Goal: Task Accomplishment & Management: Use online tool/utility

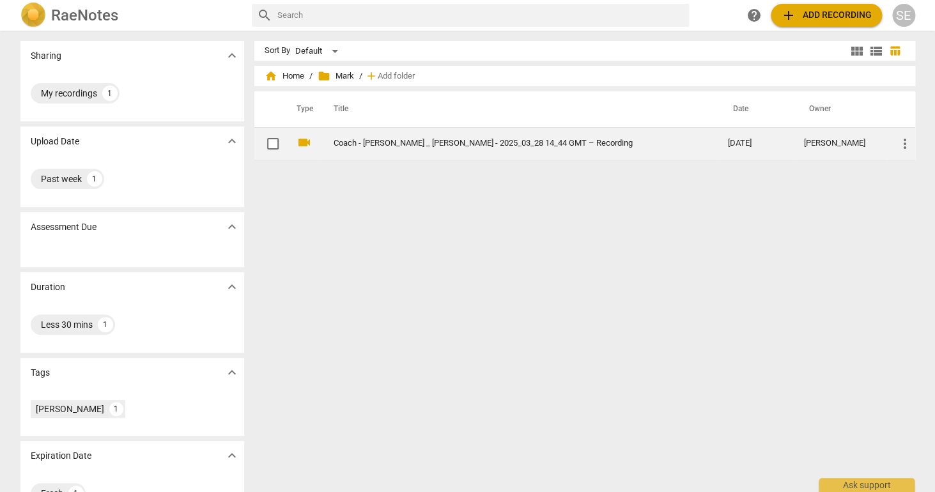
click at [469, 144] on link "Coach - [PERSON_NAME] _ [PERSON_NAME] - 2025_03_28 14_44 GMT – Recording" at bounding box center [507, 144] width 348 height 10
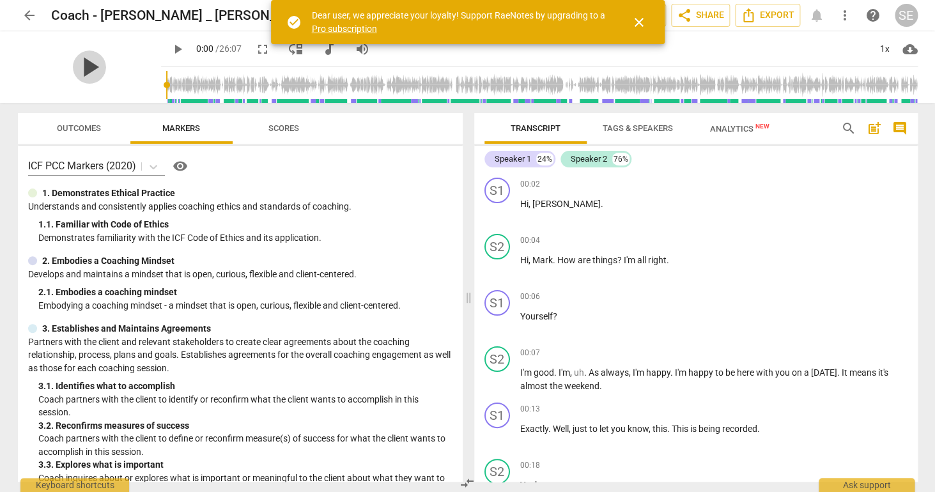
click at [84, 67] on span "play_arrow" at bounding box center [89, 66] width 33 height 33
click at [84, 68] on span "pause" at bounding box center [89, 66] width 33 height 33
type input "2"
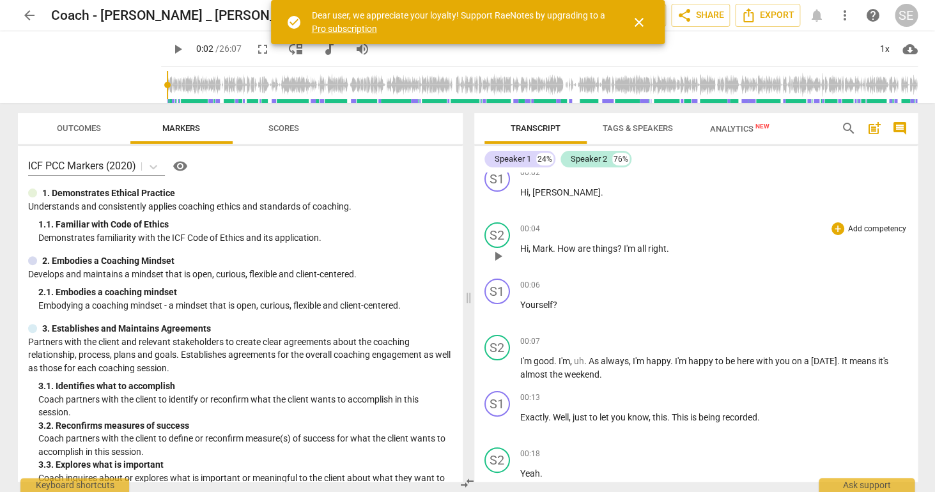
scroll to position [12, 0]
click at [636, 19] on span "close" at bounding box center [638, 22] width 15 height 15
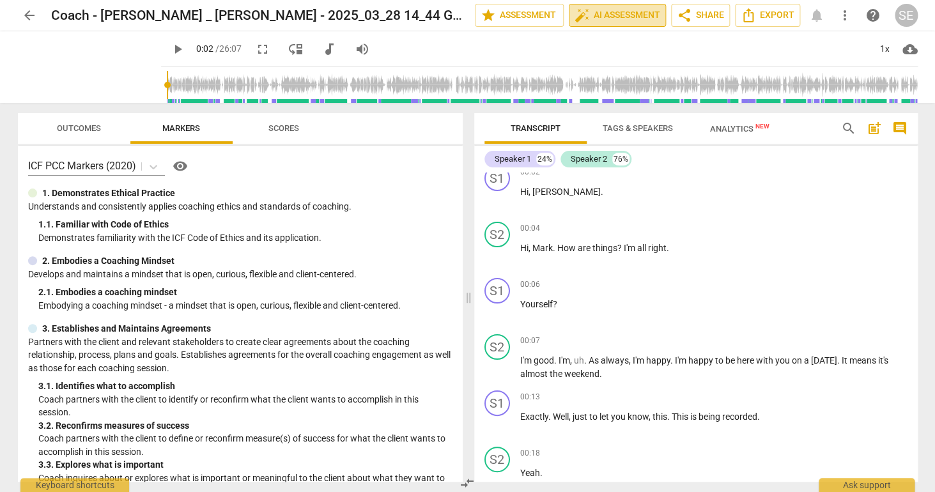
click at [637, 20] on span "auto_fix_high AI Assessment" at bounding box center [617, 15] width 86 height 15
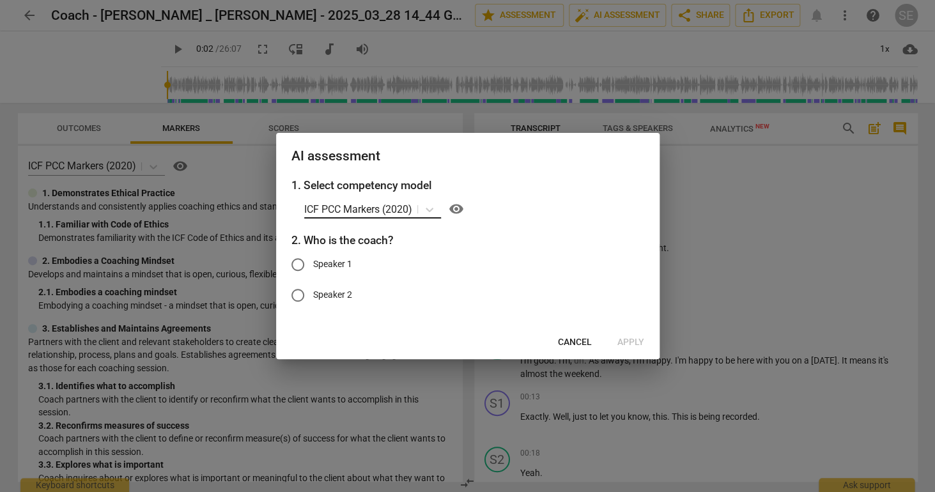
click at [362, 217] on p "ICF PCC Markers (2020)" at bounding box center [358, 209] width 108 height 15
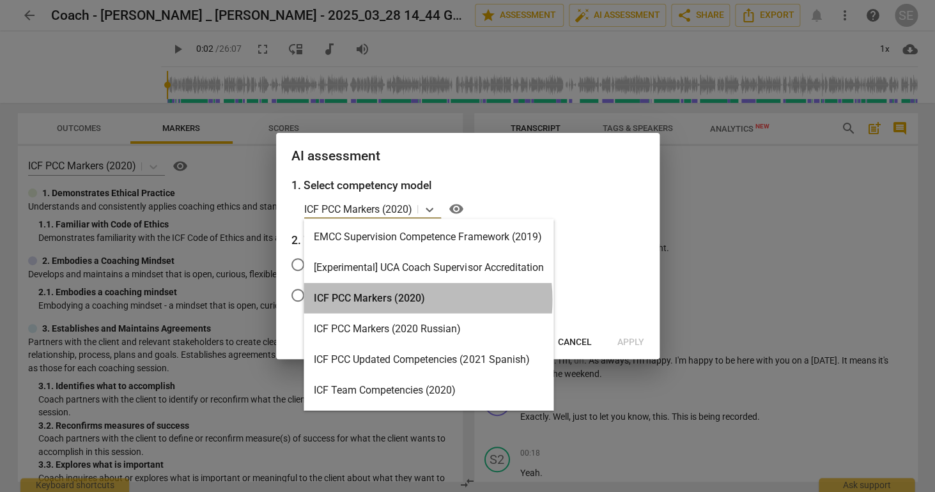
click at [395, 300] on div "ICF PCC Markers (2020)" at bounding box center [428, 298] width 250 height 31
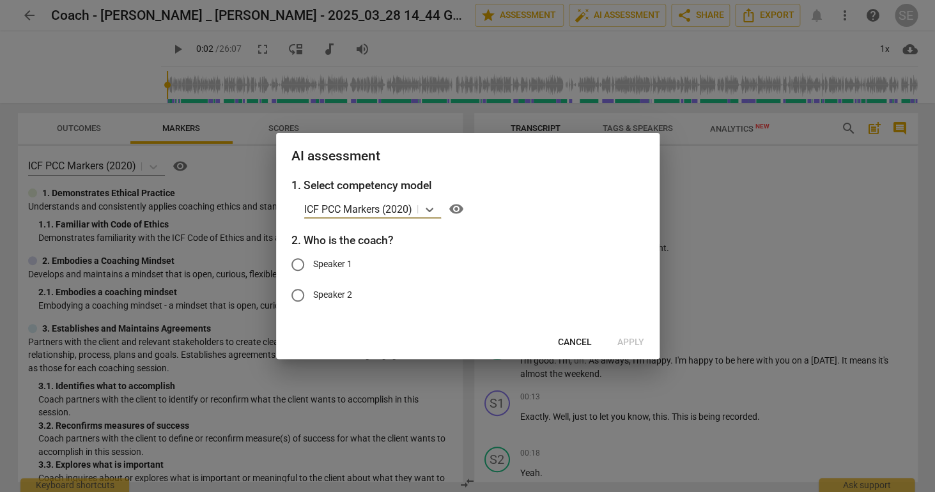
click at [576, 346] on span "Cancel" at bounding box center [575, 342] width 34 height 13
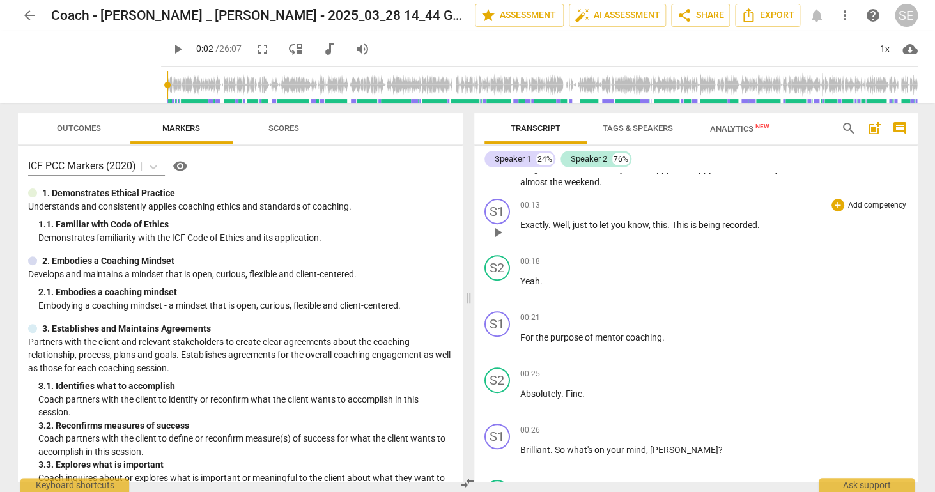
scroll to position [0, 0]
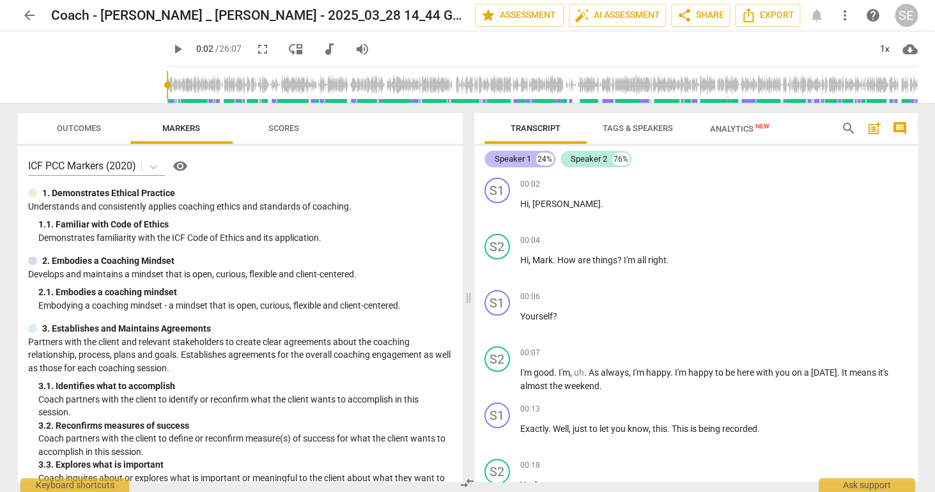
click at [517, 162] on div "Speaker 1" at bounding box center [512, 159] width 36 height 13
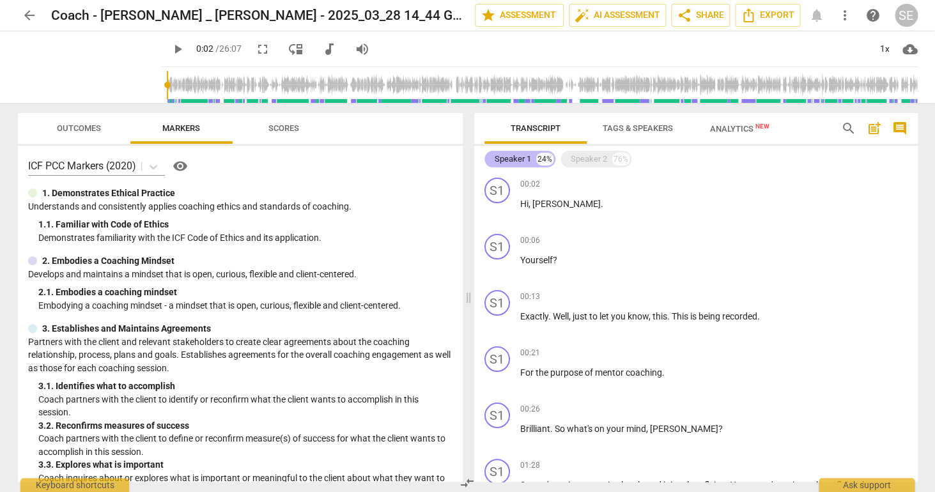
click at [517, 162] on div "Speaker 1" at bounding box center [512, 159] width 36 height 13
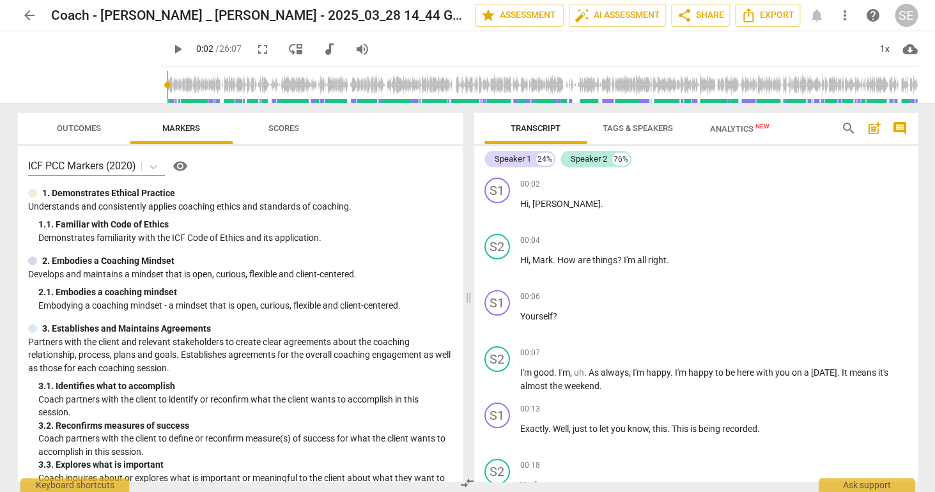
click at [641, 132] on span "Tags & Speakers" at bounding box center [637, 128] width 70 height 10
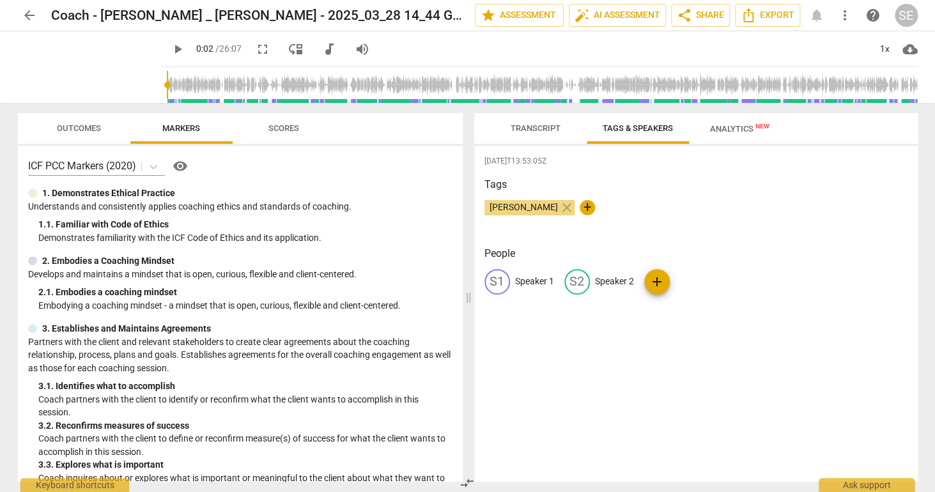
click at [527, 284] on p "Speaker 1" at bounding box center [534, 281] width 39 height 13
type input "Coach [PERSON_NAME]"
click at [652, 282] on p "Speaker 2" at bounding box center [671, 281] width 39 height 13
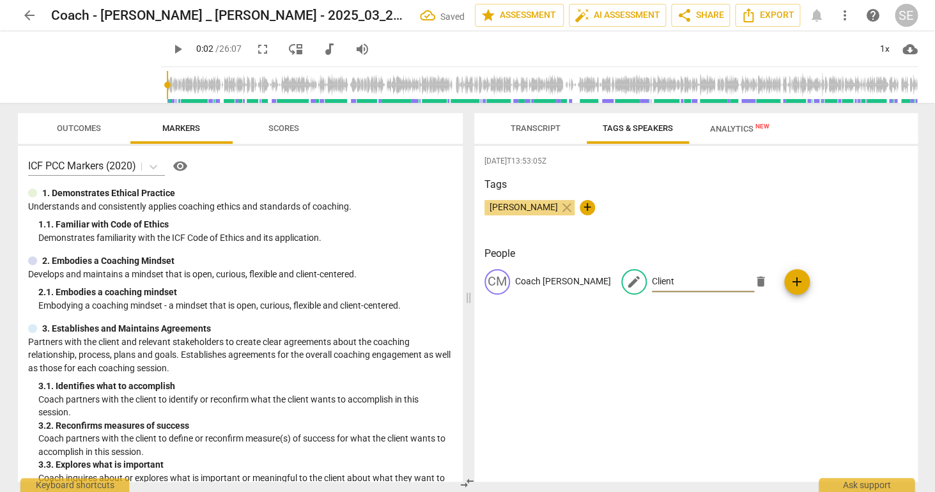
type input "Client"
click at [530, 135] on span "Transcript" at bounding box center [535, 128] width 80 height 17
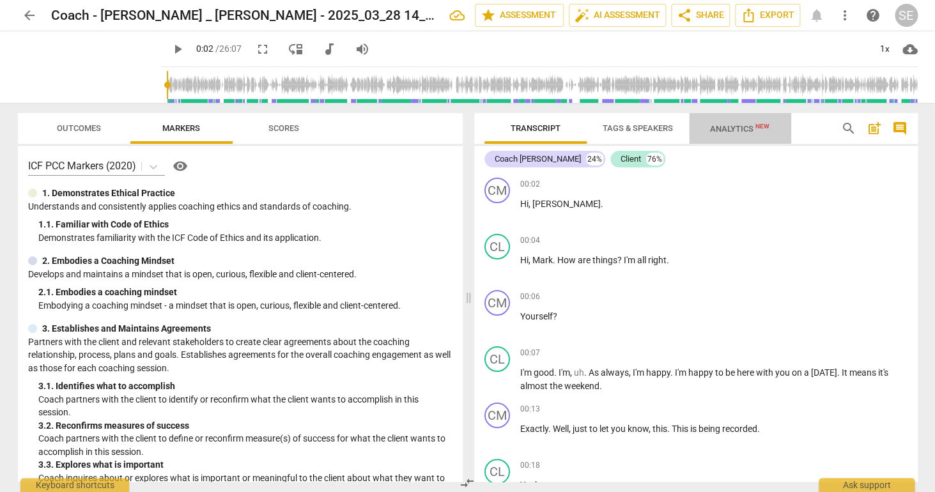
click at [729, 130] on span "Analytics New" at bounding box center [739, 129] width 59 height 10
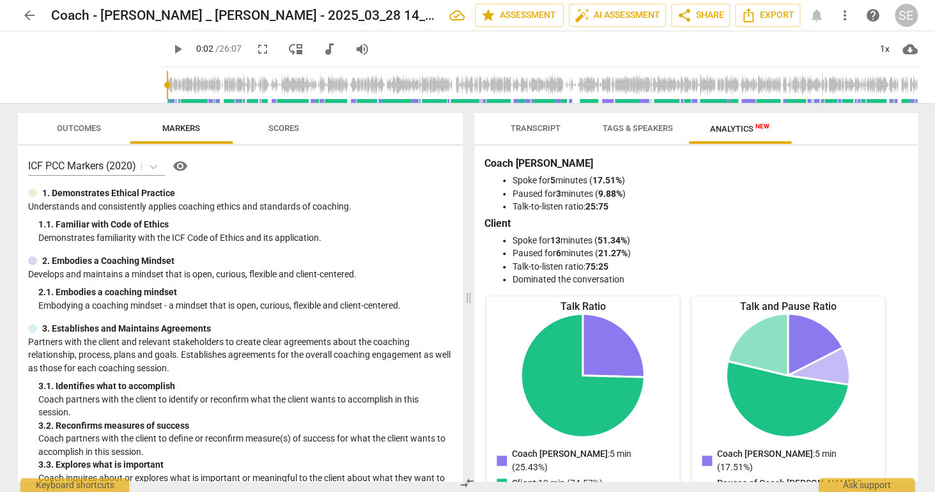
click at [541, 131] on span "Transcript" at bounding box center [535, 128] width 50 height 10
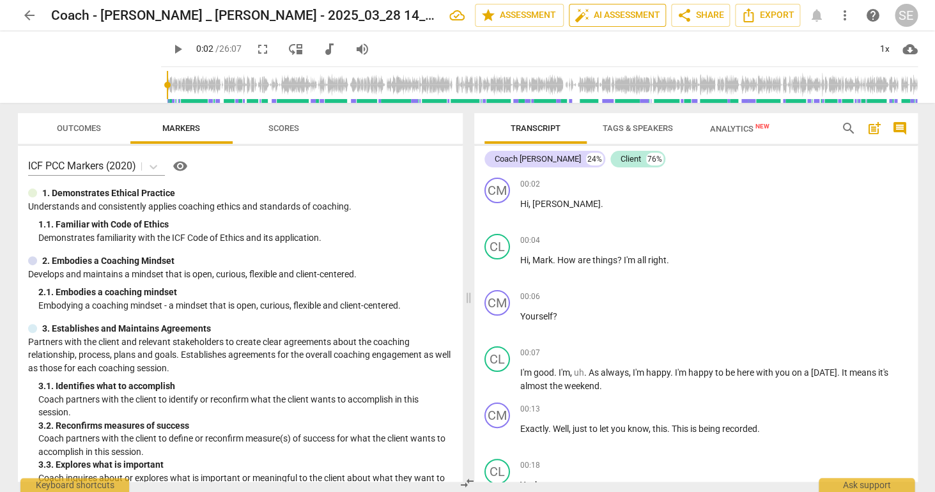
click at [603, 10] on span "auto_fix_high AI Assessment" at bounding box center [617, 15] width 86 height 15
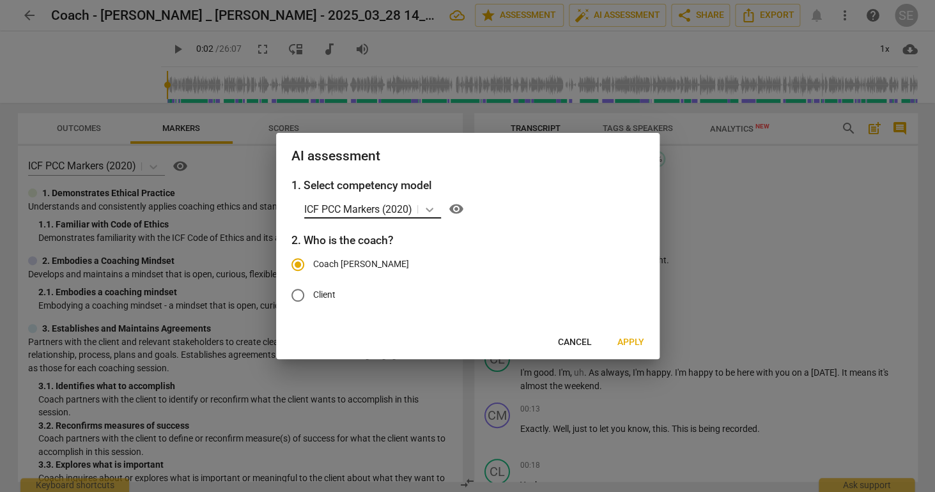
click at [432, 210] on icon at bounding box center [429, 210] width 8 height 4
click at [630, 344] on span "Apply" at bounding box center [630, 342] width 27 height 13
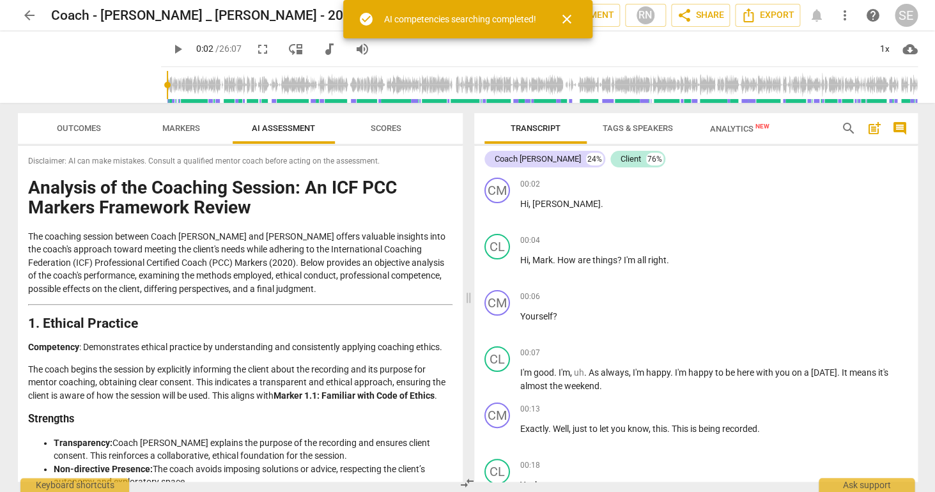
type input "2"
